Goal: Use online tool/utility: Utilize a website feature to perform a specific function

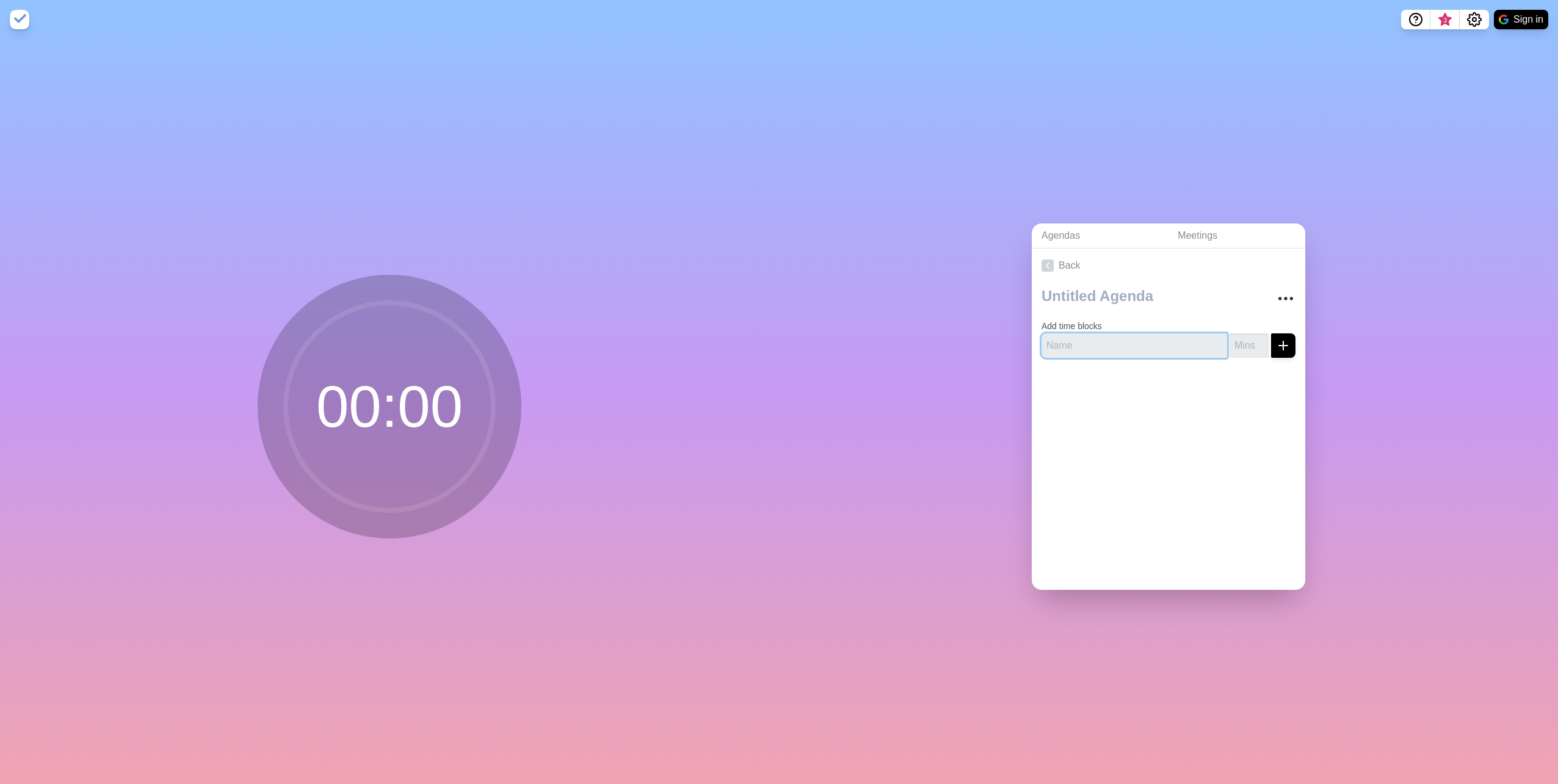
click at [1113, 337] on input "text" at bounding box center [1135, 346] width 186 height 25
click at [1147, 351] on input "text" at bounding box center [1135, 346] width 186 height 25
type input "[PERSON_NAME]"
click at [1229, 341] on input "number" at bounding box center [1249, 346] width 39 height 25
type input "30"
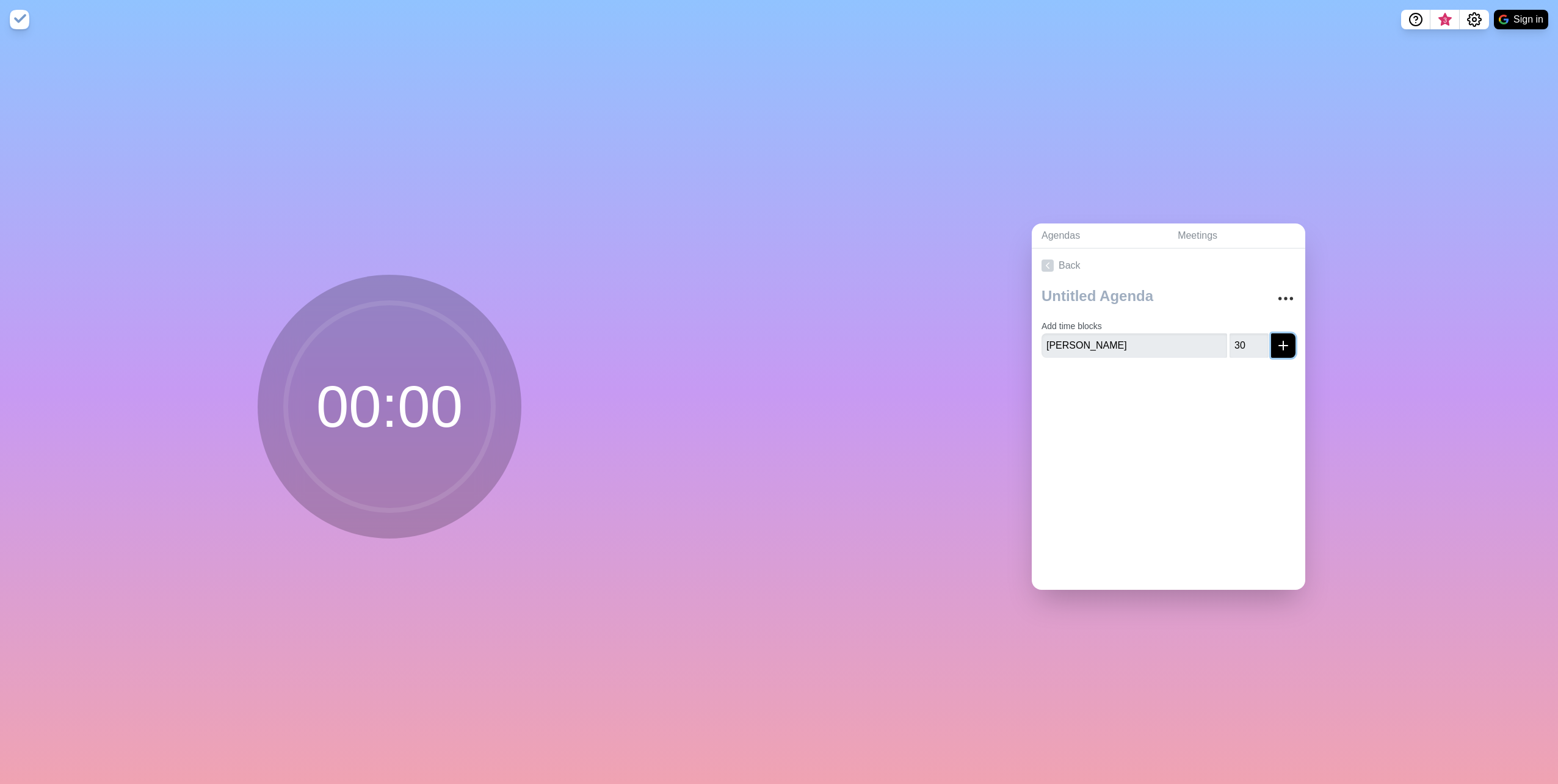
click at [1276, 341] on icon "submit" at bounding box center [1283, 345] width 15 height 15
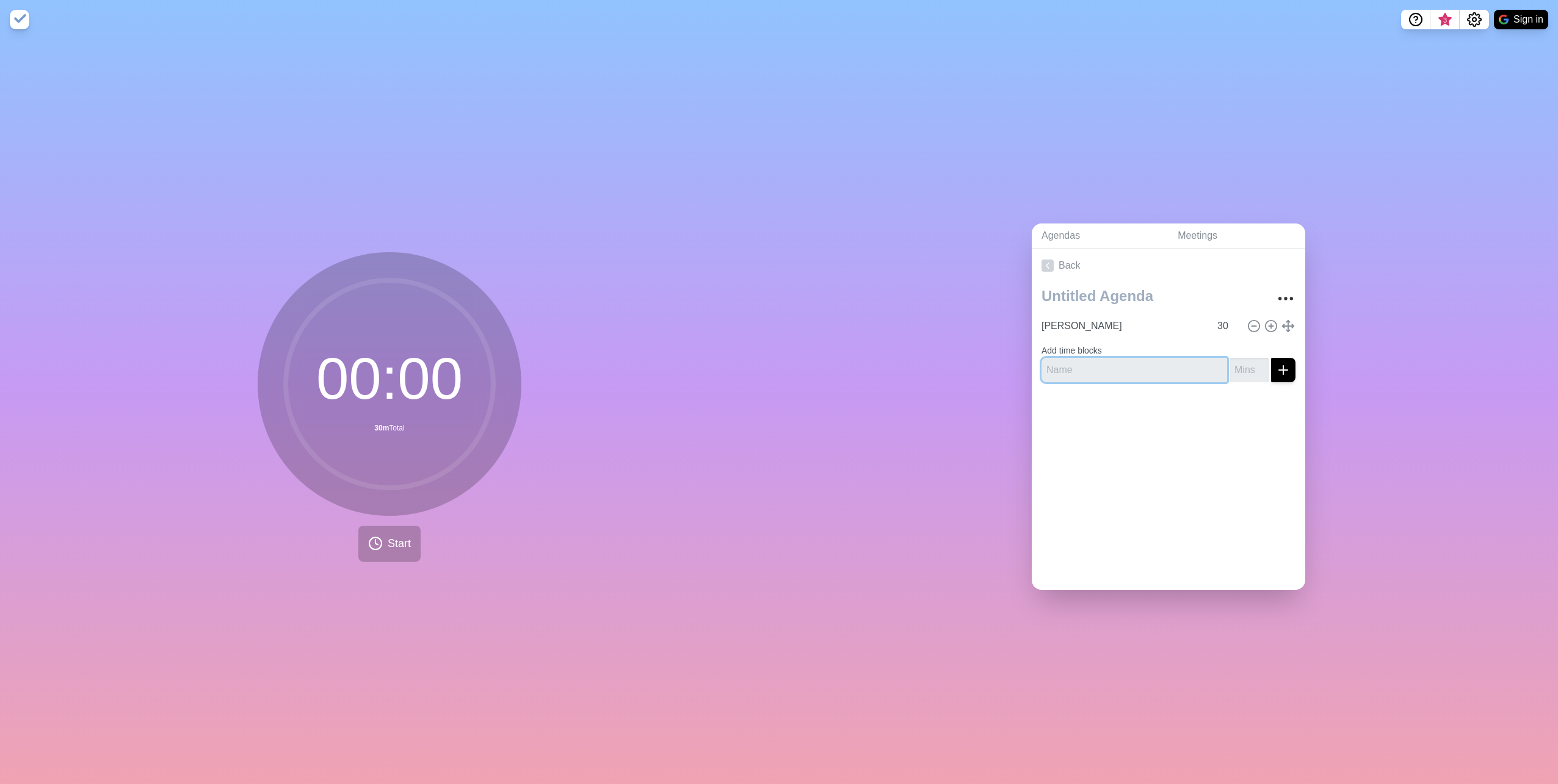
click at [1130, 365] on input "text" at bounding box center [1135, 370] width 186 height 25
type input "[PERSON_NAME]"
click at [1236, 375] on input "number" at bounding box center [1249, 370] width 39 height 25
type input "30"
click at [1276, 366] on icon "submit" at bounding box center [1283, 370] width 15 height 15
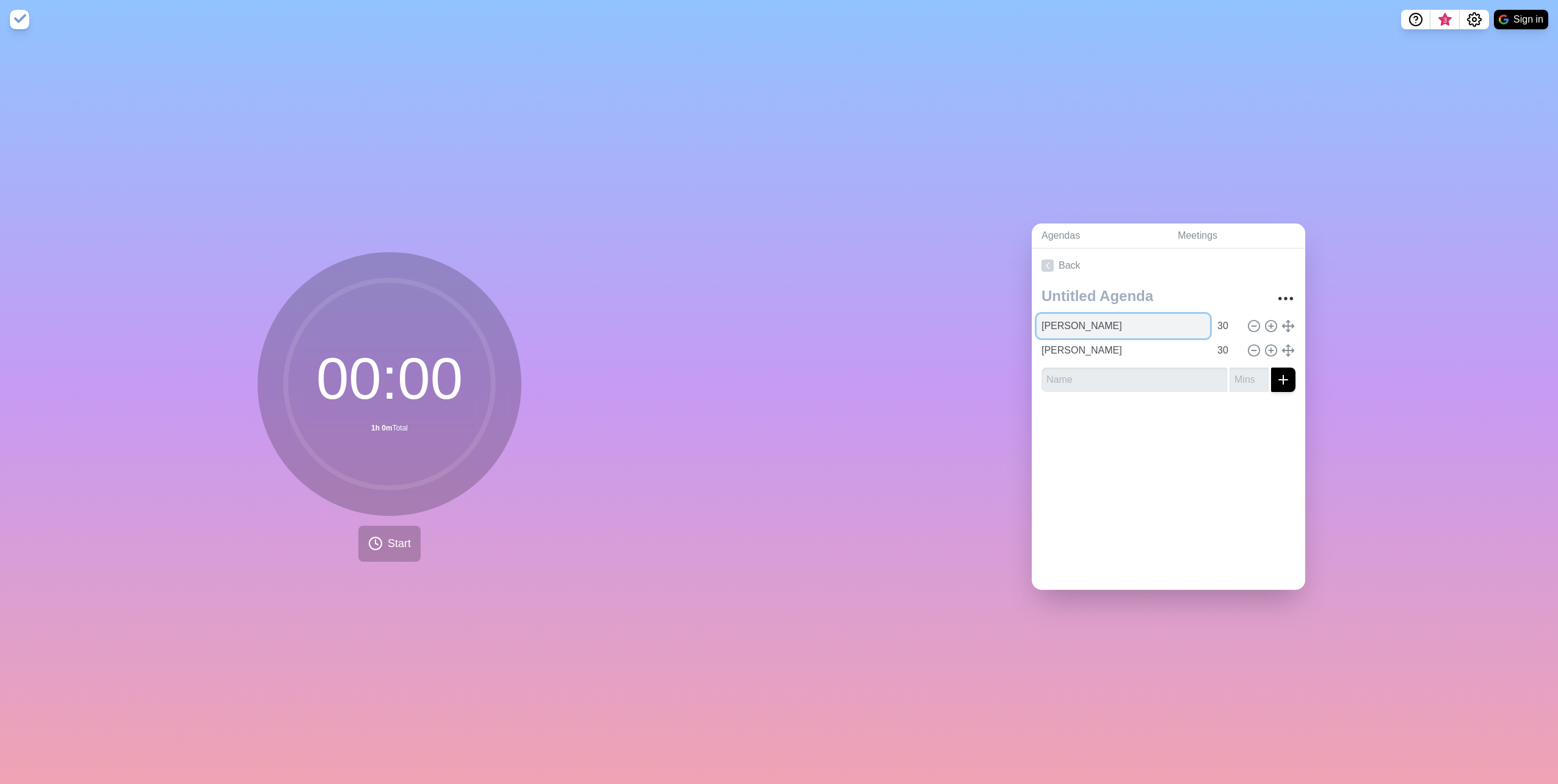
click at [1131, 321] on input "[PERSON_NAME]" at bounding box center [1123, 326] width 173 height 25
click at [1124, 447] on div "Back [PERSON_NAME] 30 Matt 30" at bounding box center [1168, 419] width 274 height 341
click at [390, 539] on span "Start" at bounding box center [399, 544] width 23 height 16
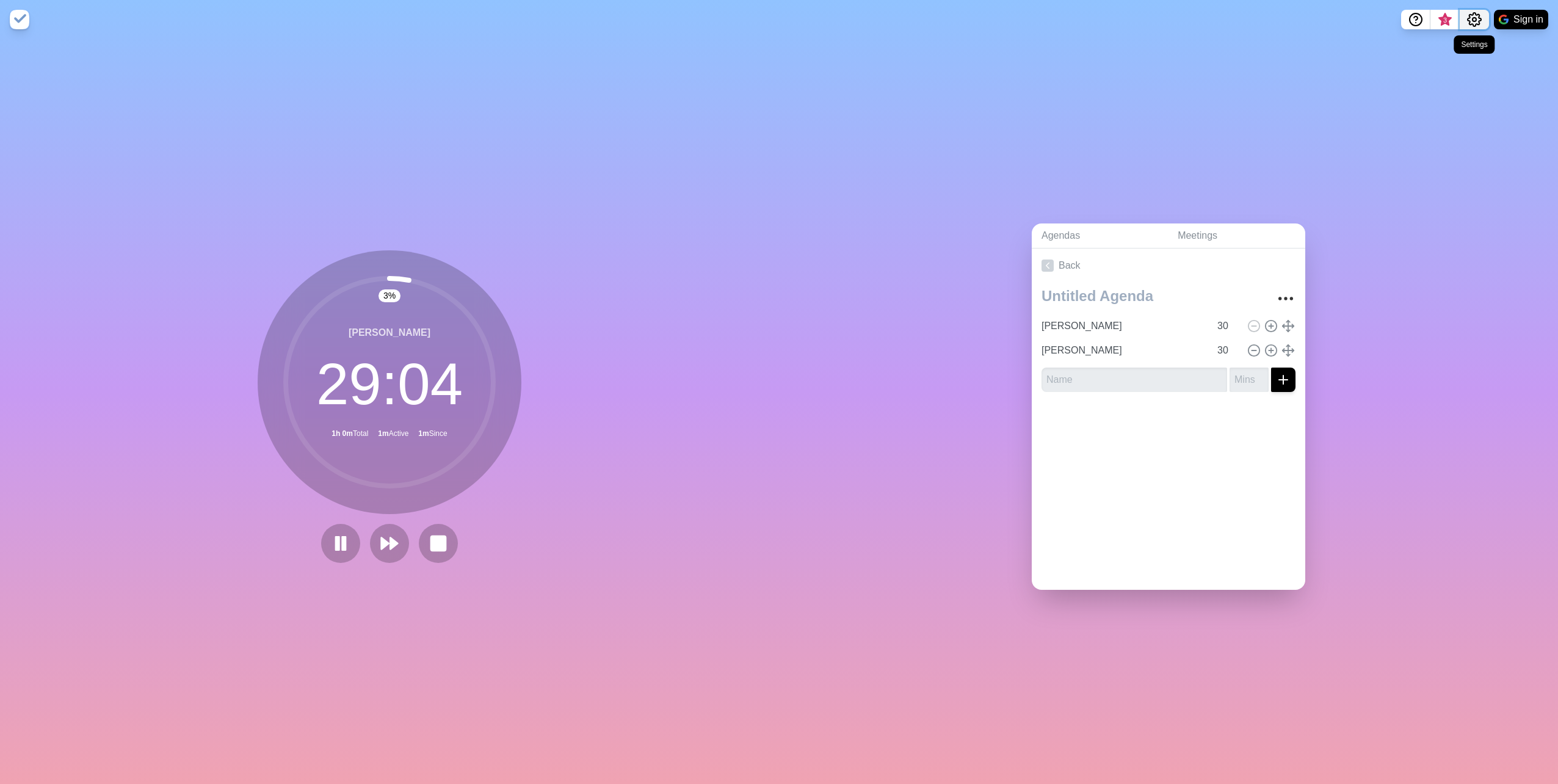
click at [1472, 15] on icon "Settings" at bounding box center [1474, 19] width 13 height 13
click at [1073, 118] on div "Agendas Meetings Back [PERSON_NAME] 30 Matt 30" at bounding box center [1168, 411] width 779 height 745
